Goal: Check status: Check status

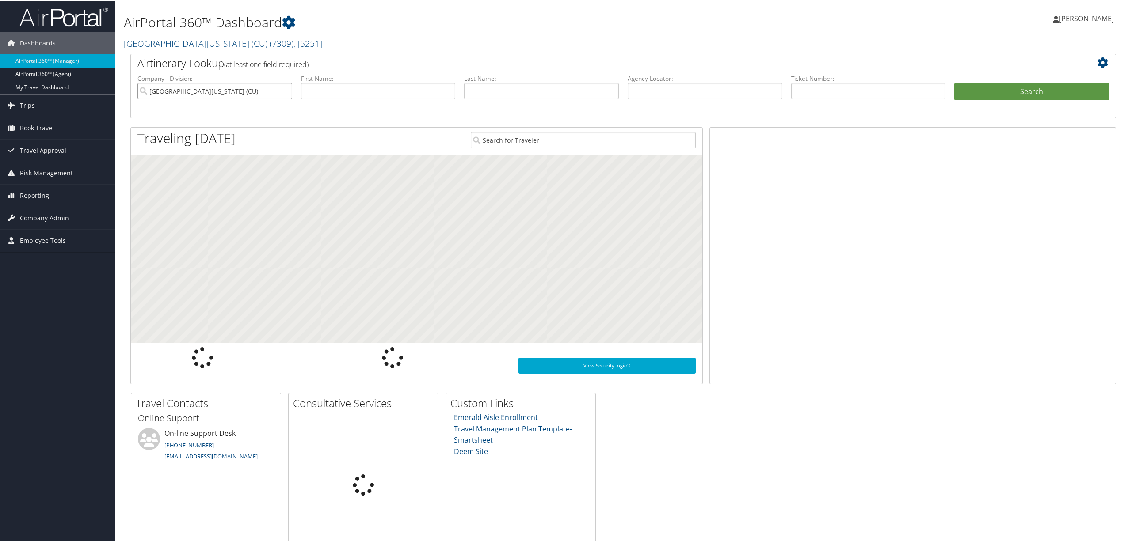
click at [241, 85] on input "[GEOGRAPHIC_DATA][US_STATE] (CU)" at bounding box center [214, 90] width 155 height 16
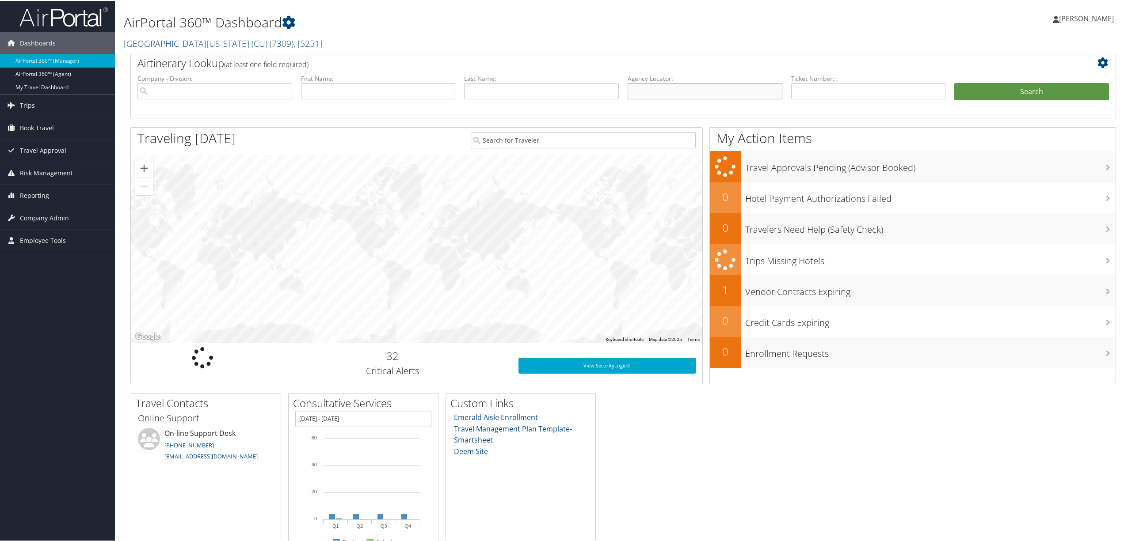
drag, startPoint x: 670, startPoint y: 89, endPoint x: 609, endPoint y: 103, distance: 63.0
click at [670, 89] on input "text" at bounding box center [705, 90] width 155 height 16
paste input "CH0BD3"
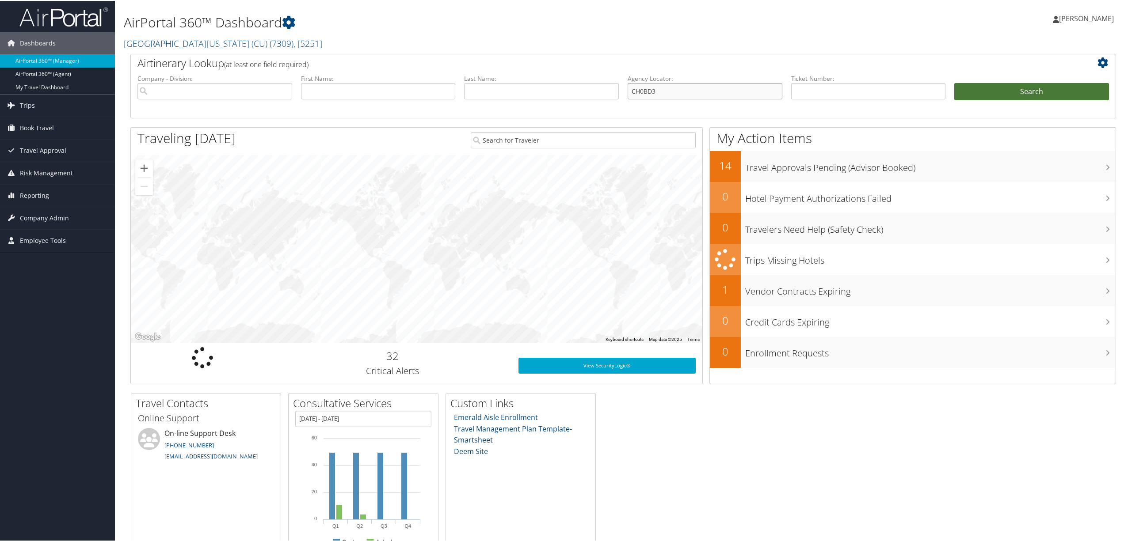
type input "CH0BD3"
click at [990, 92] on button "Search" at bounding box center [1031, 91] width 155 height 18
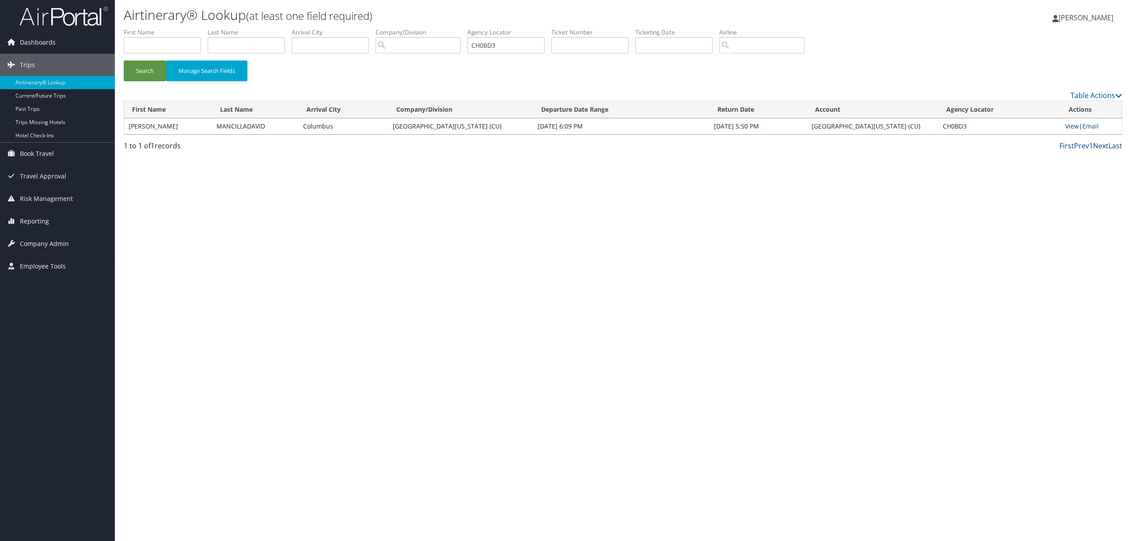
click at [1071, 123] on link "View" at bounding box center [1072, 126] width 14 height 8
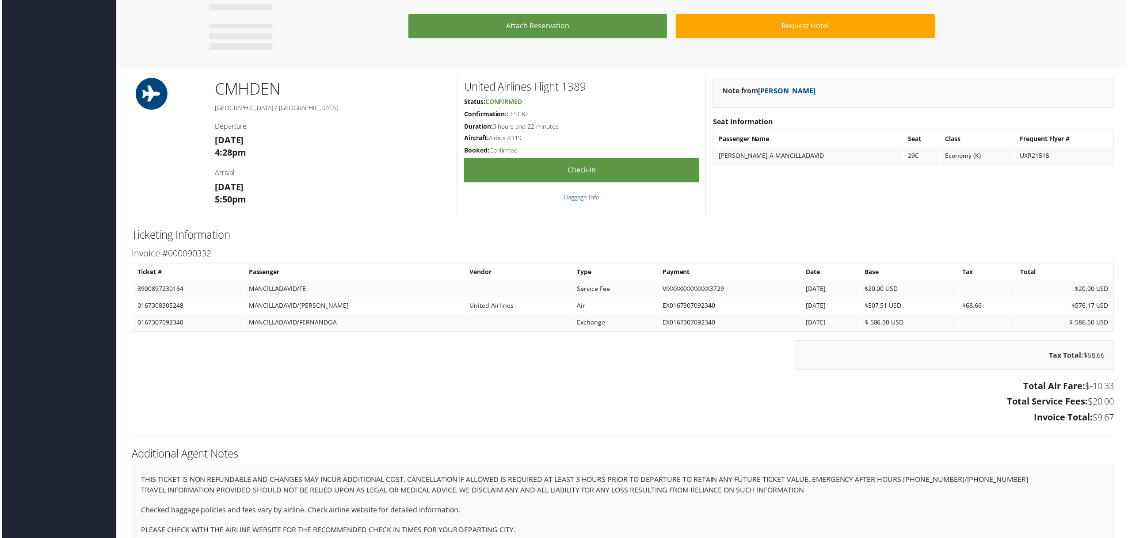
scroll to position [590, 0]
